Goal: Check status: Check status

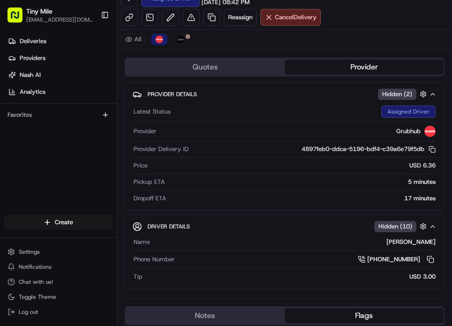
scroll to position [12, 0]
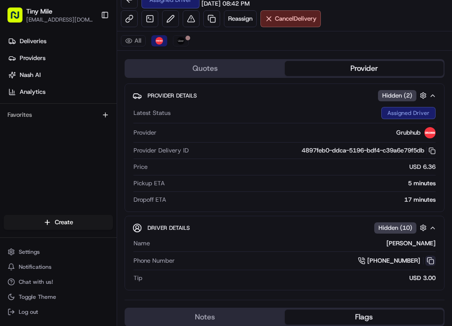
click at [432, 259] on button at bounding box center [431, 261] width 10 height 10
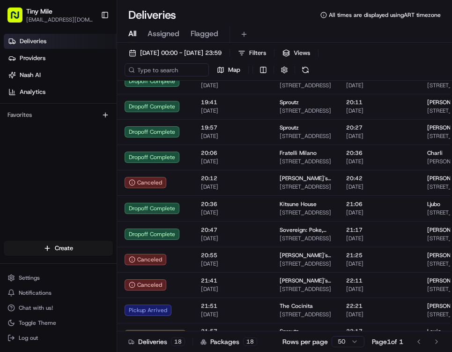
scroll to position [209, 0]
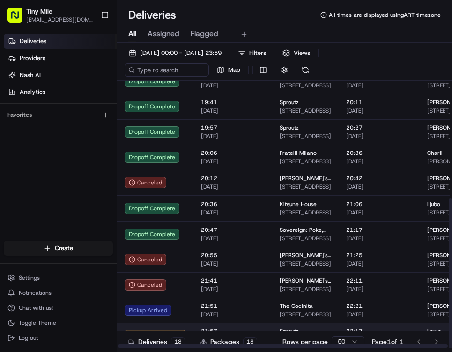
click at [165, 325] on td "Not Assigned Driver" at bounding box center [155, 335] width 76 height 25
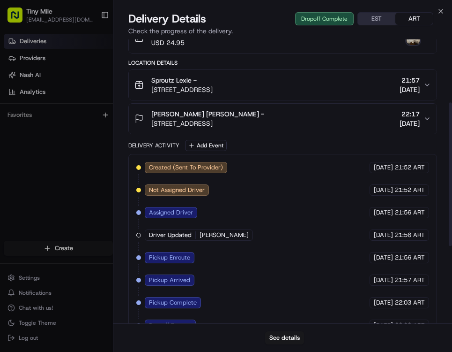
scroll to position [125, 0]
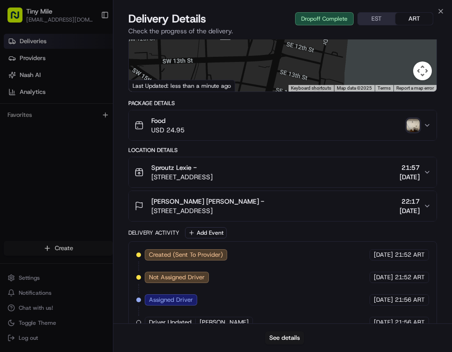
click at [410, 123] on img "button" at bounding box center [413, 125] width 13 height 13
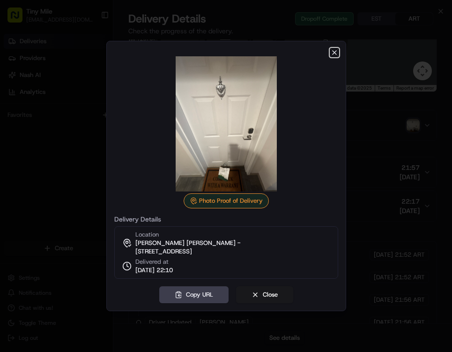
click at [336, 49] on icon "button" at bounding box center [335, 53] width 8 height 8
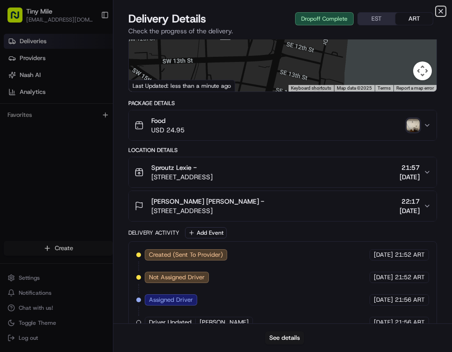
click at [442, 12] on icon "button" at bounding box center [441, 11] width 4 height 4
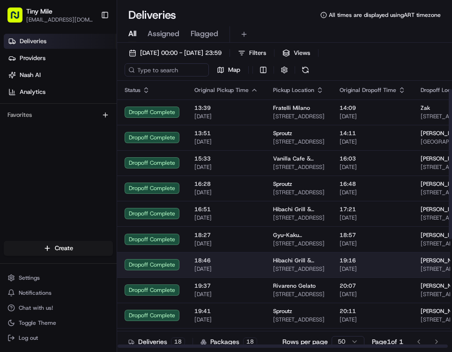
scroll to position [209, 0]
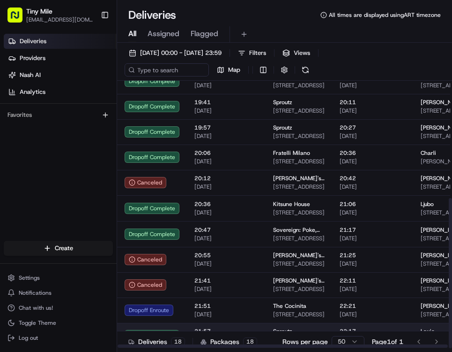
click at [323, 324] on td "Sproutz [STREET_ADDRESS]" at bounding box center [299, 335] width 67 height 25
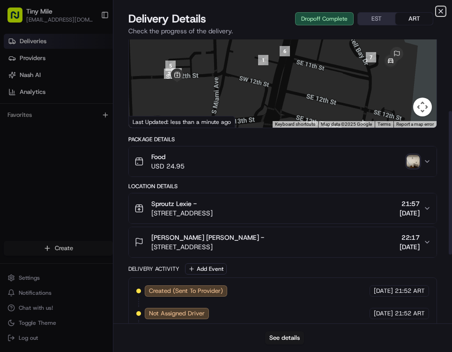
scroll to position [18, 0]
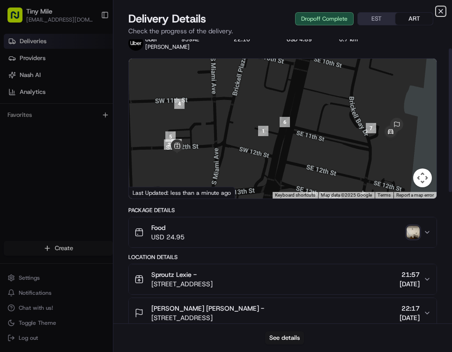
click at [441, 15] on icon "button" at bounding box center [441, 12] width 8 height 8
